Goal: Task Accomplishment & Management: Use online tool/utility

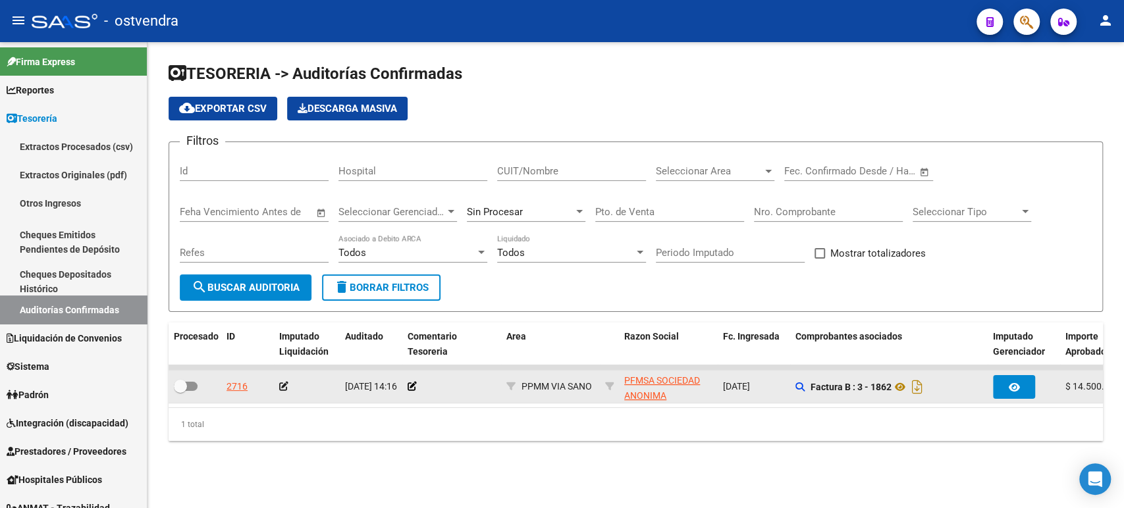
click at [286, 381] on app-auditoria-edit-perido at bounding box center [283, 386] width 9 height 11
click at [284, 385] on icon at bounding box center [283, 386] width 9 height 9
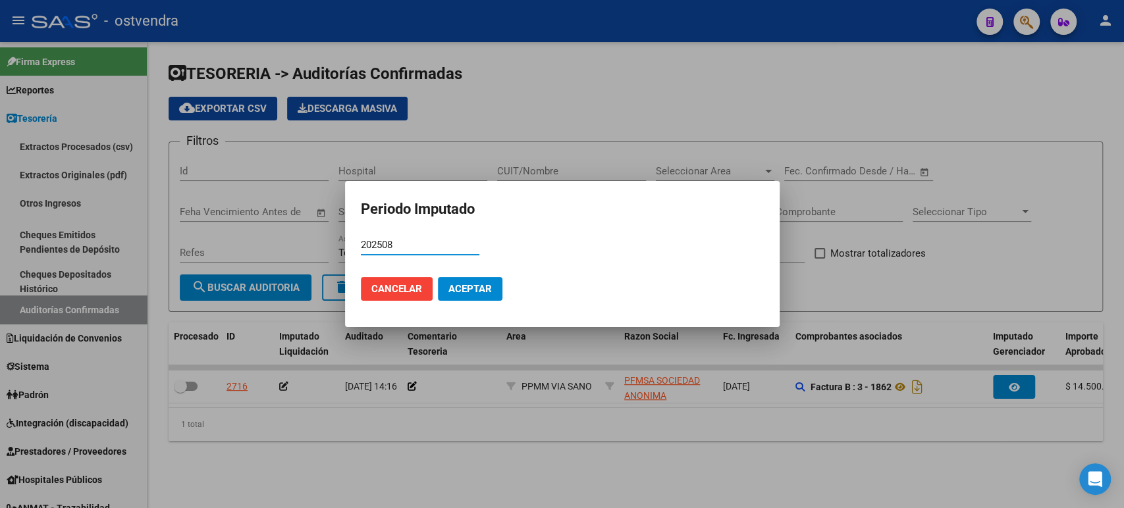
type input "202508"
click at [452, 280] on button "Aceptar" at bounding box center [470, 289] width 65 height 24
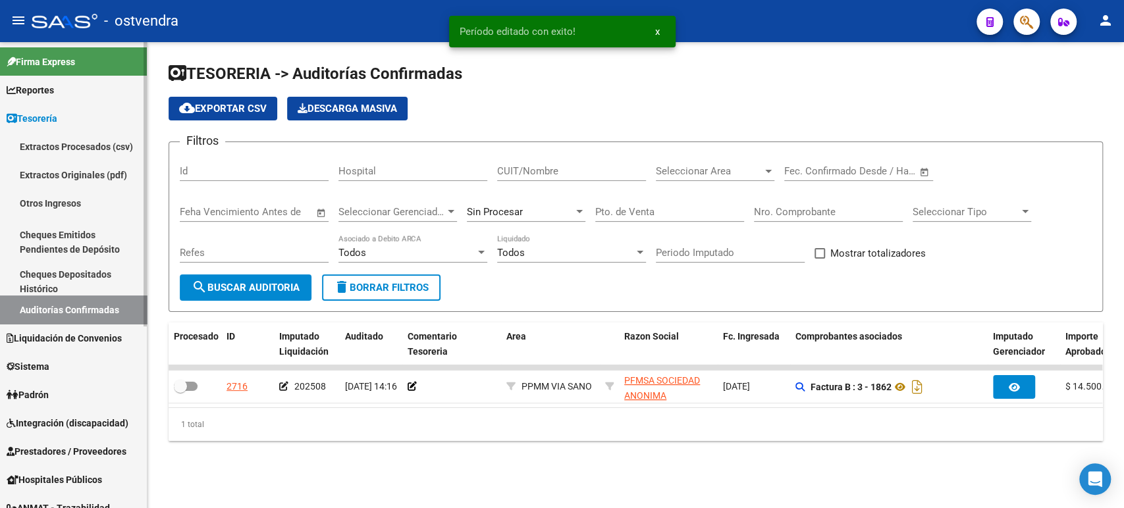
click at [82, 344] on span "Liquidación de Convenios" at bounding box center [64, 338] width 115 height 14
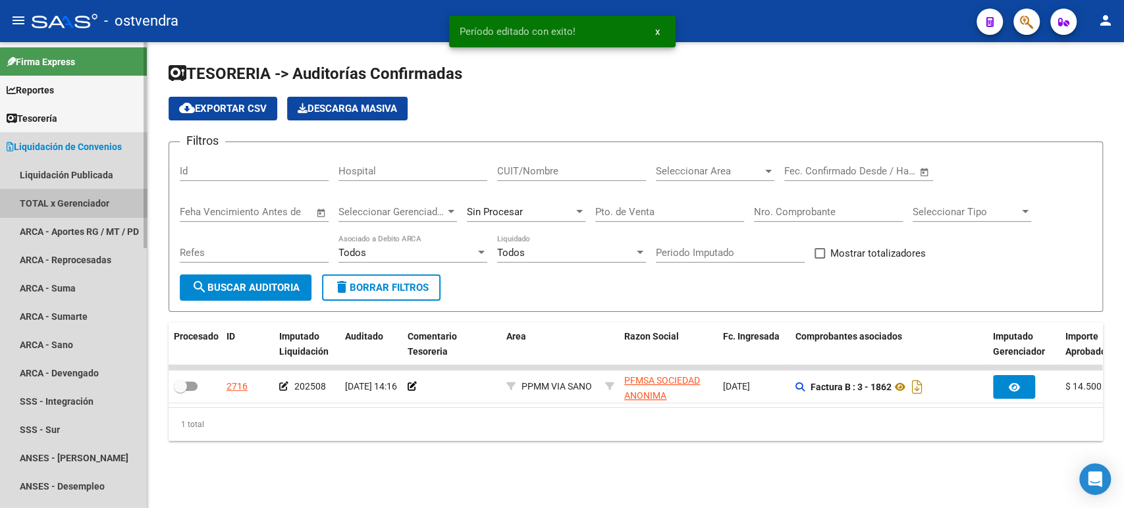
click at [83, 200] on link "TOTAL x Gerenciador" at bounding box center [73, 203] width 147 height 28
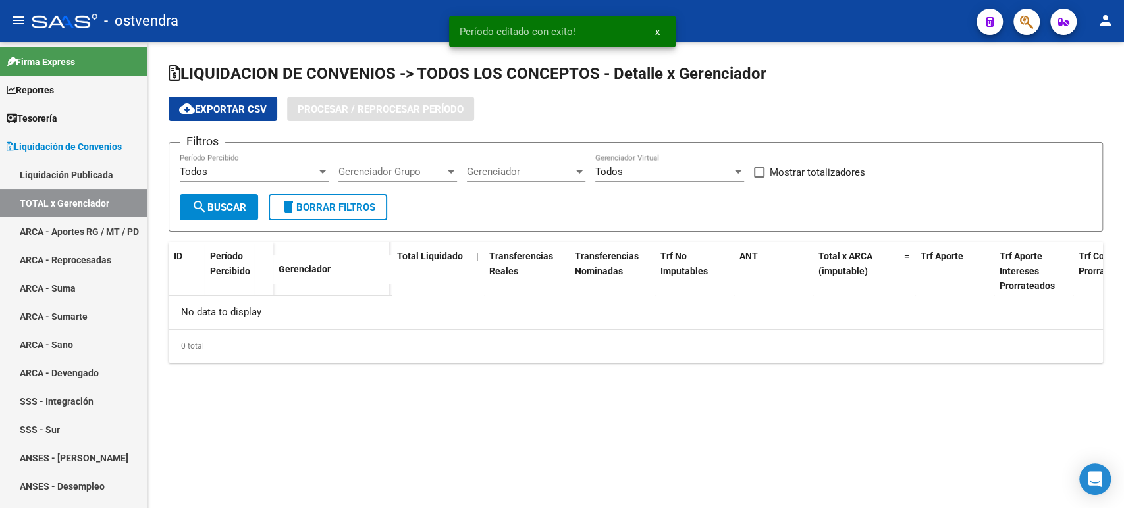
checkbox input "true"
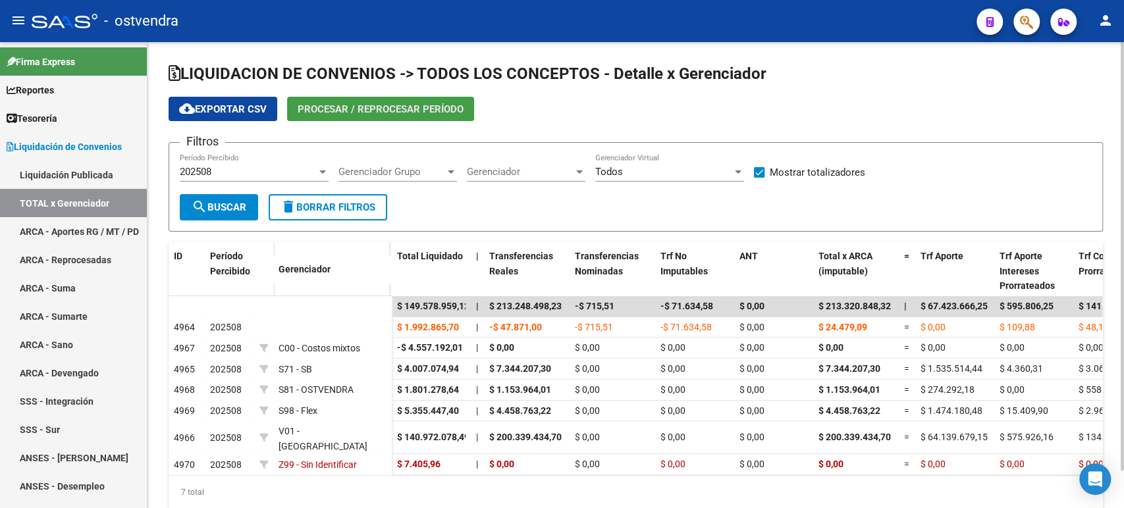
click at [350, 118] on button "Procesar / Reprocesar período" at bounding box center [380, 109] width 187 height 24
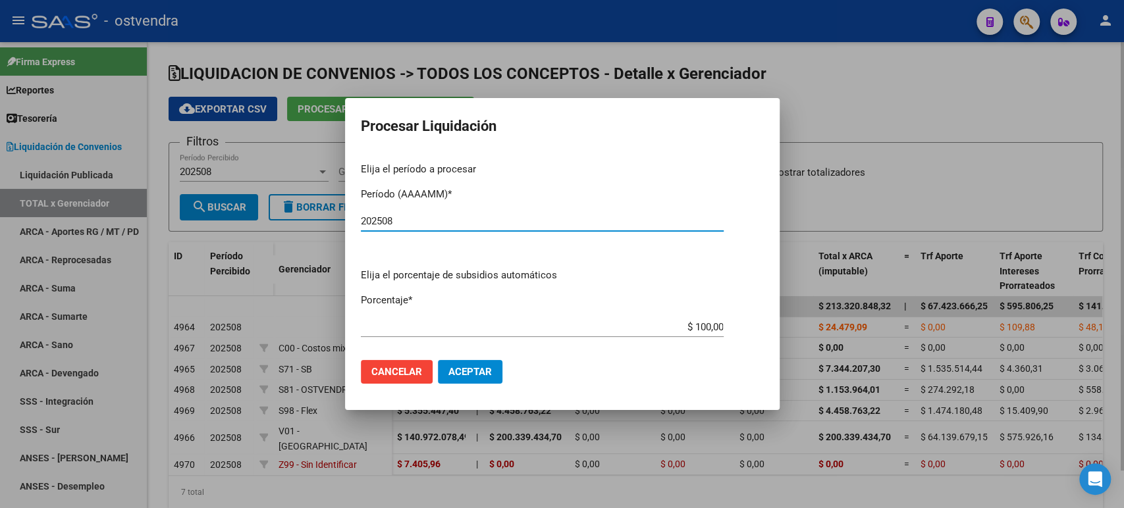
type input "202508"
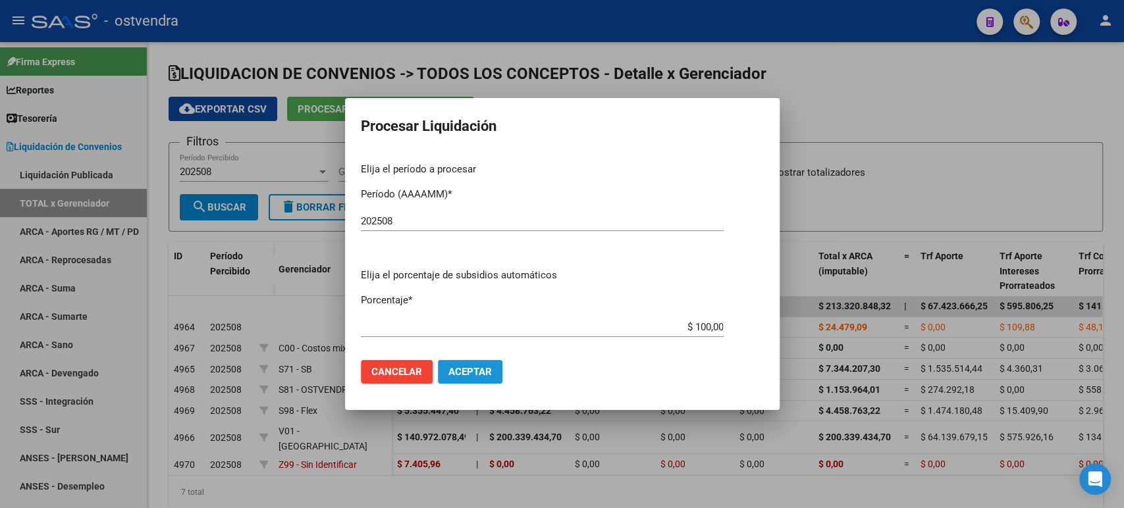
click at [486, 367] on button "Aceptar" at bounding box center [470, 372] width 65 height 24
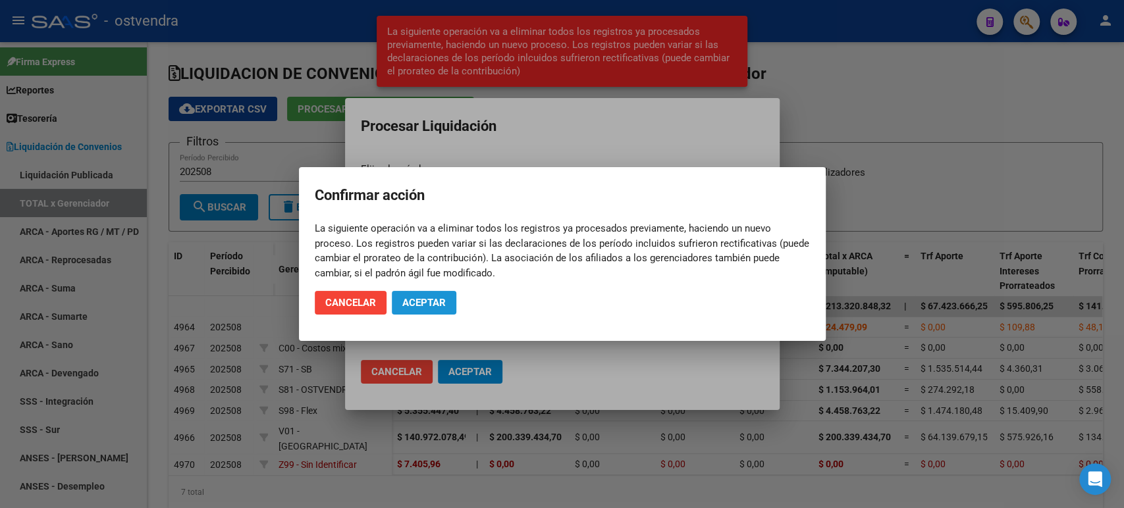
click at [438, 300] on span "Aceptar" at bounding box center [423, 303] width 43 height 12
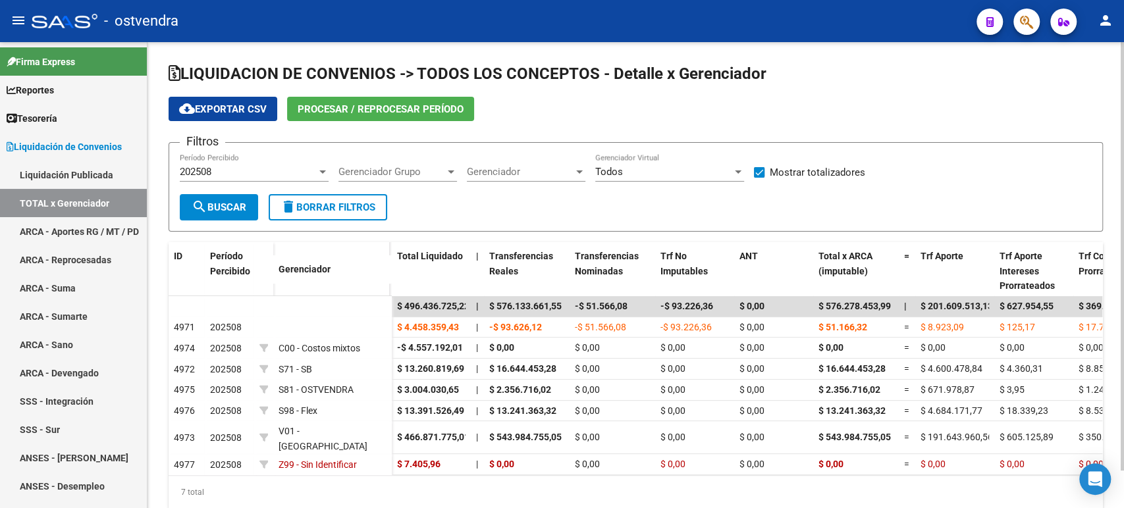
click at [266, 111] on span "cloud_download Exportar CSV" at bounding box center [223, 109] width 88 height 12
